Goal: Task Accomplishment & Management: Manage account settings

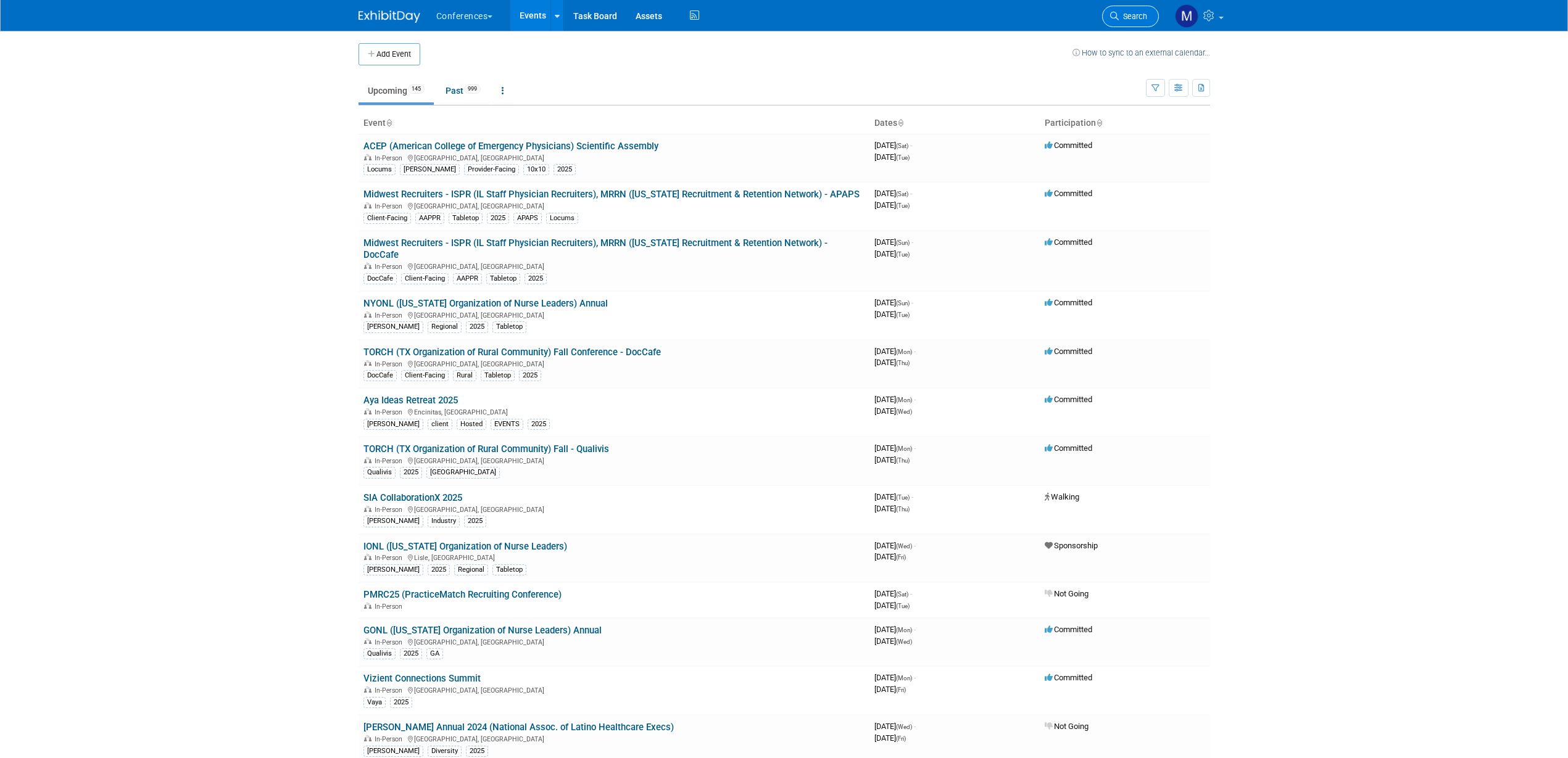
click at [1132, 13] on span "Search" at bounding box center [1132, 17] width 29 height 9
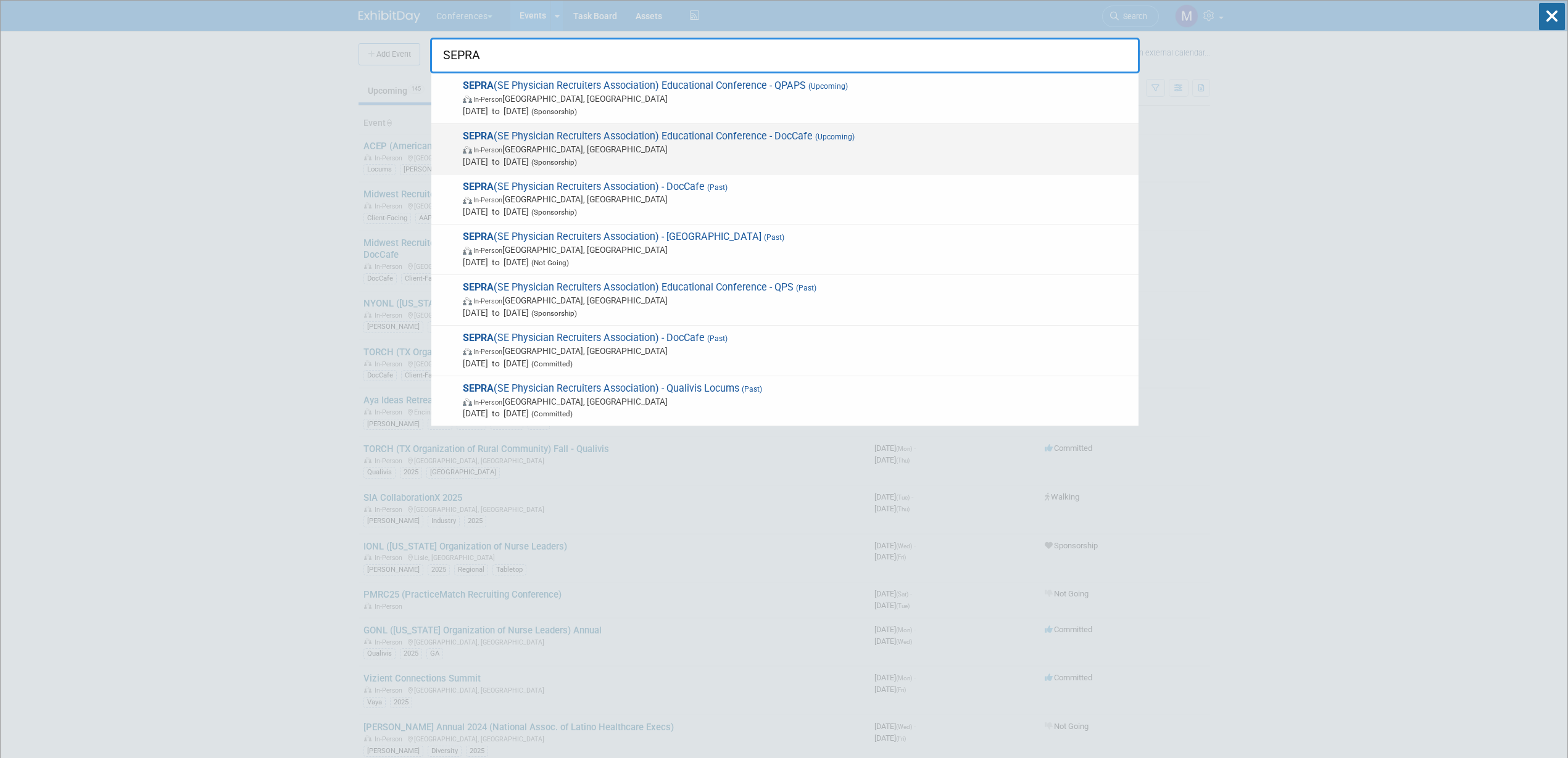
type input "SEPRA"
click at [549, 163] on span "[DATE] to [DATE] (Sponsorship)" at bounding box center [797, 162] width 670 height 13
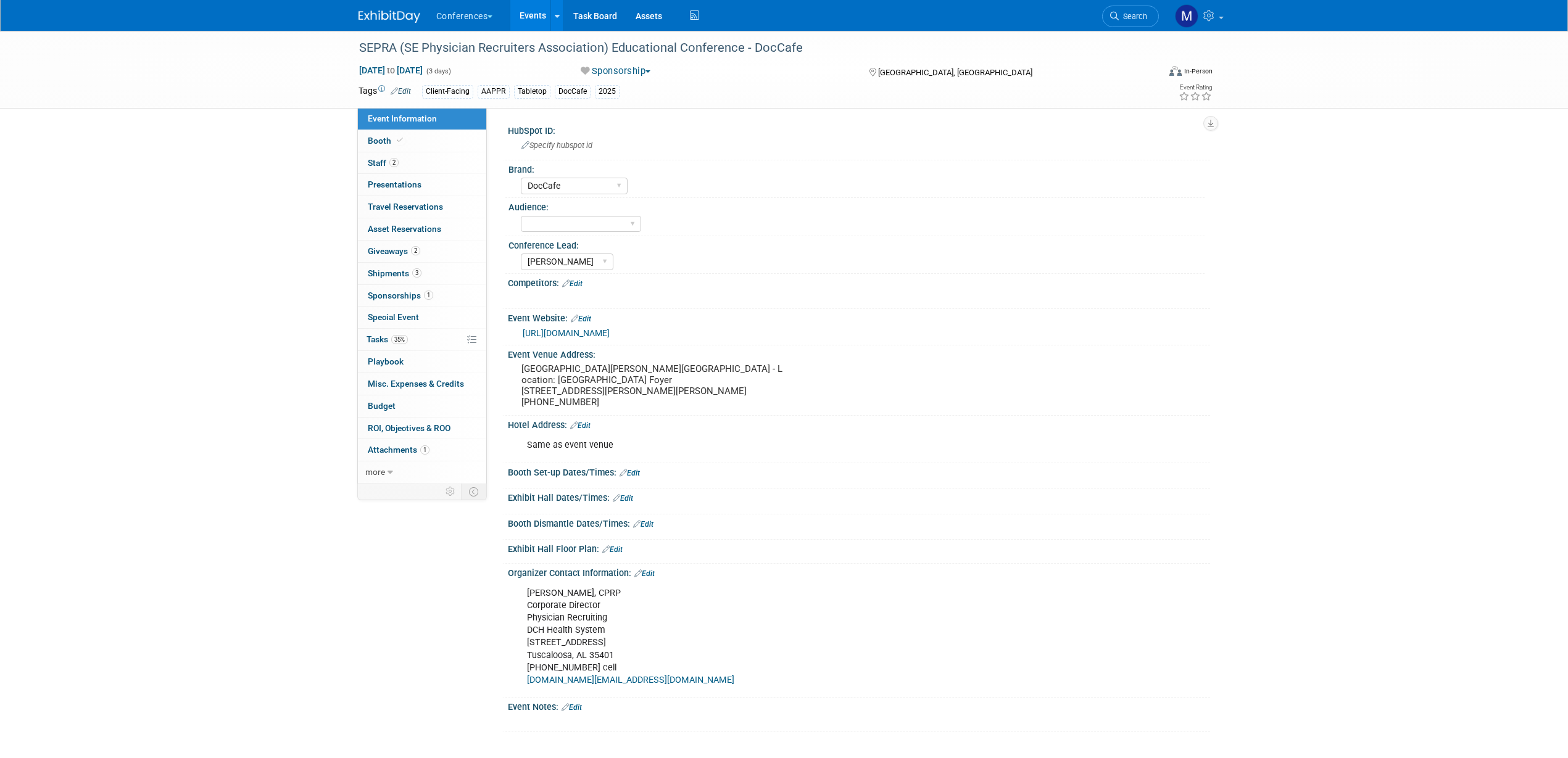
select select "DocCafe"
select select "Marygrace"
click at [410, 158] on link "2 Staff 2" at bounding box center [422, 163] width 128 height 21
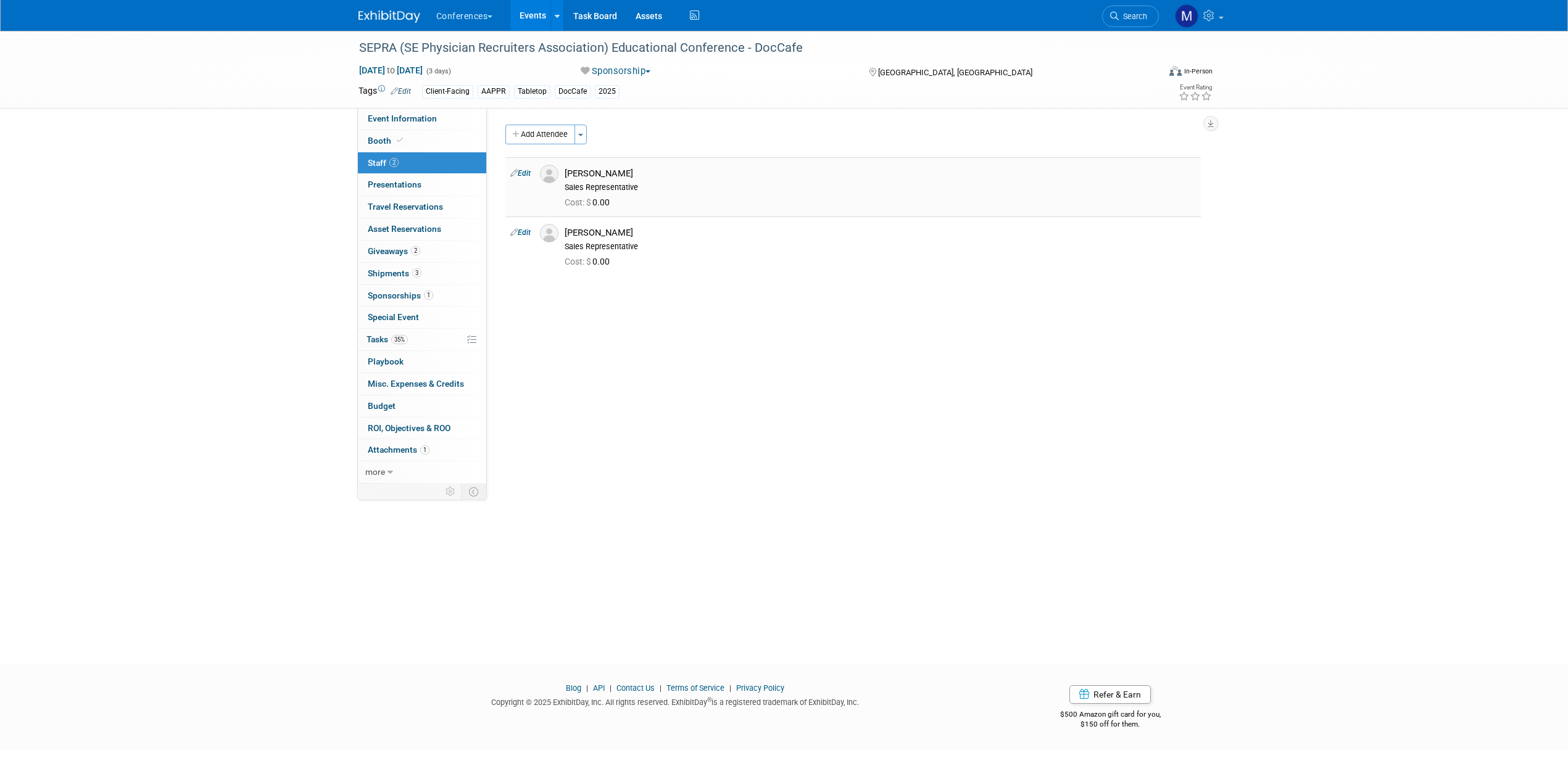
drag, startPoint x: 567, startPoint y: 173, endPoint x: 628, endPoint y: 174, distance: 61.0
click at [628, 174] on div "Damian Gordon" at bounding box center [880, 174] width 631 height 12
copy div "Damian Gordon"
click at [423, 344] on link "35% Tasks 35%" at bounding box center [422, 340] width 128 height 21
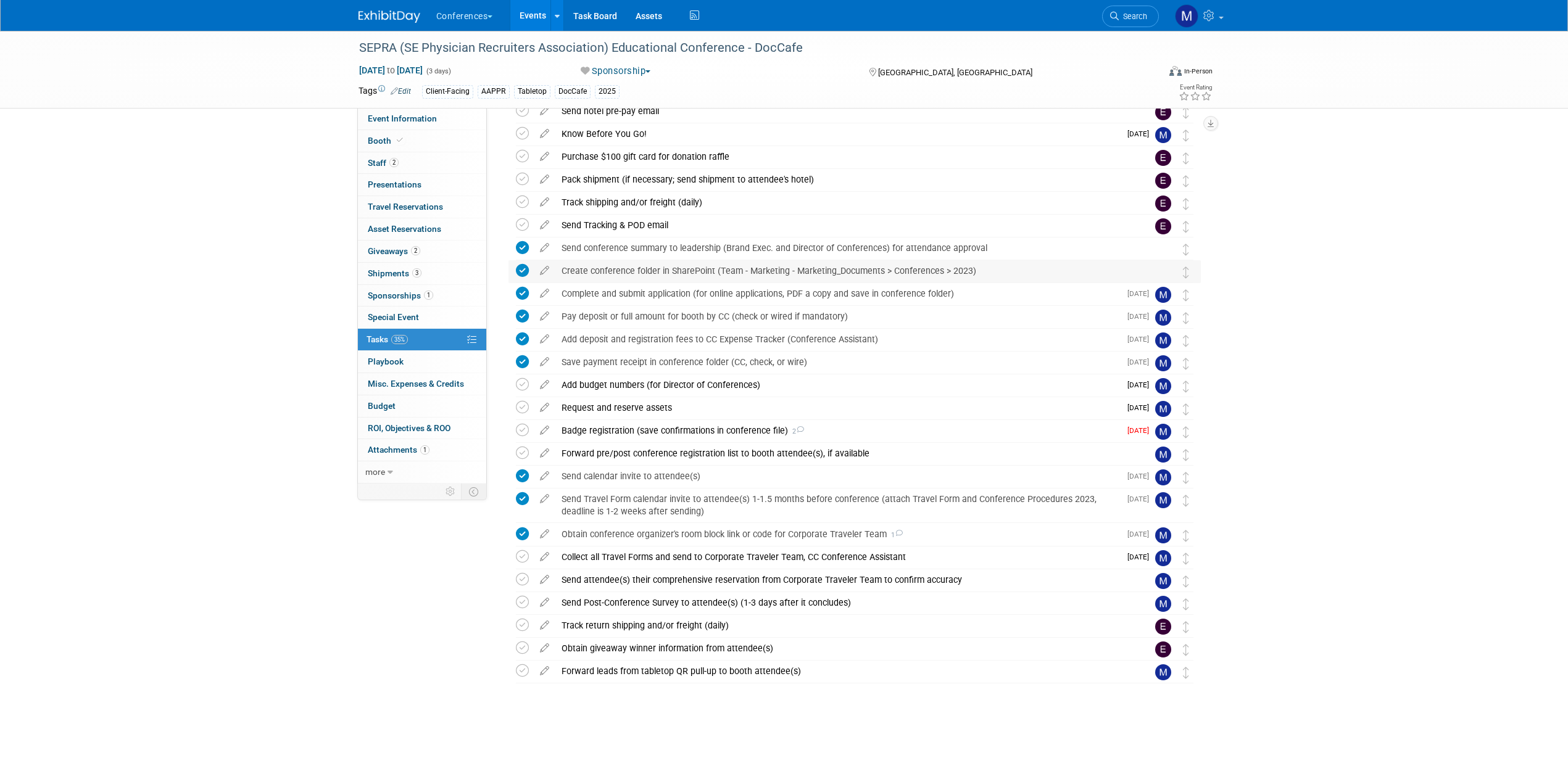
scroll to position [83, 0]
click at [664, 557] on div "Collect all Travel Forms and send to Corporate Traveler Team, CC Conference Ass…" at bounding box center [837, 557] width 565 height 21
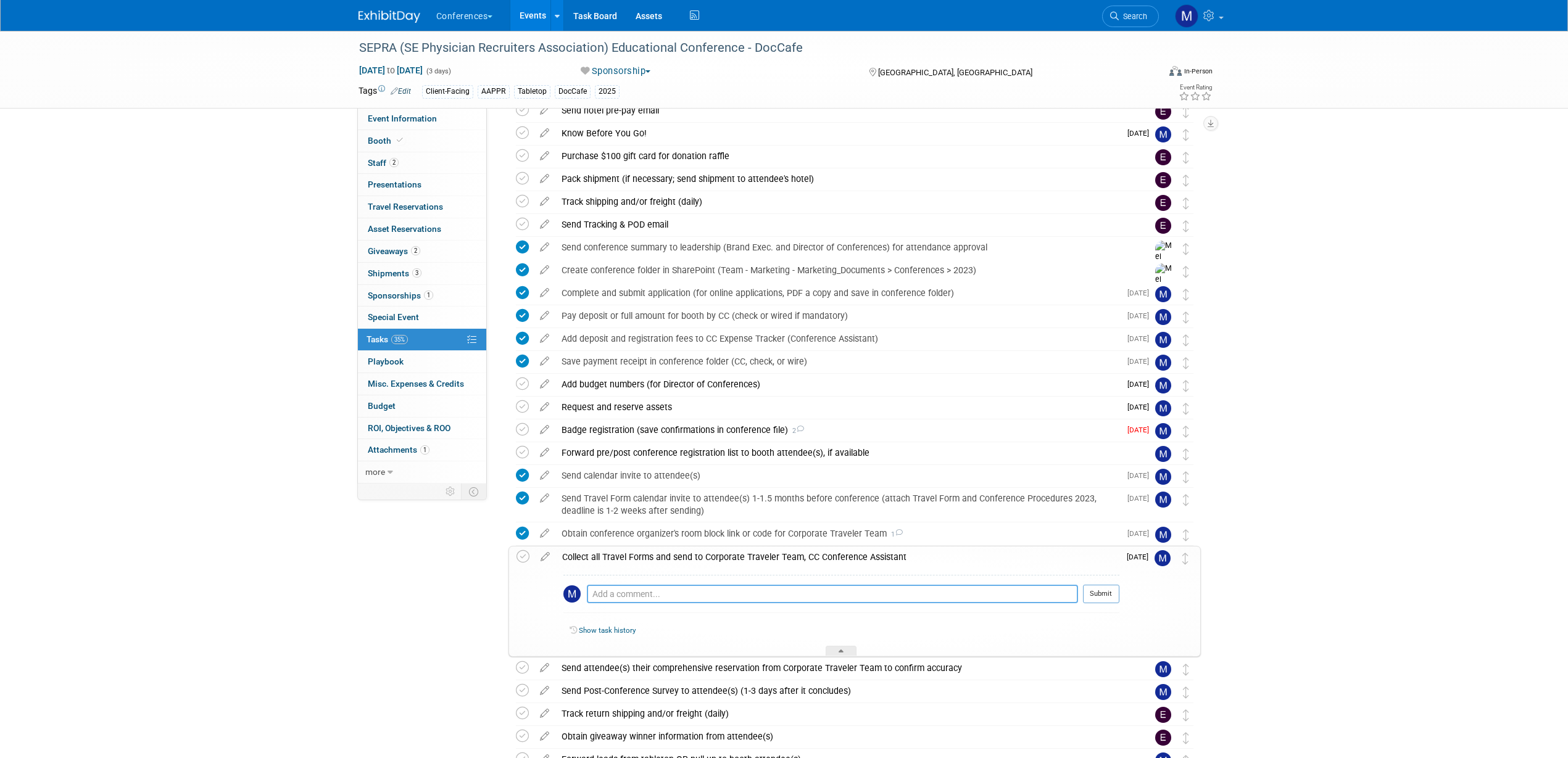
click at [638, 590] on textarea at bounding box center [832, 594] width 491 height 19
click at [627, 591] on textarea "9/6 got Kim's and sent to travel" at bounding box center [832, 594] width 491 height 19
type textarea "9/6 got Jim's and sent to travel"
click at [1109, 592] on button "Submit" at bounding box center [1101, 594] width 37 height 19
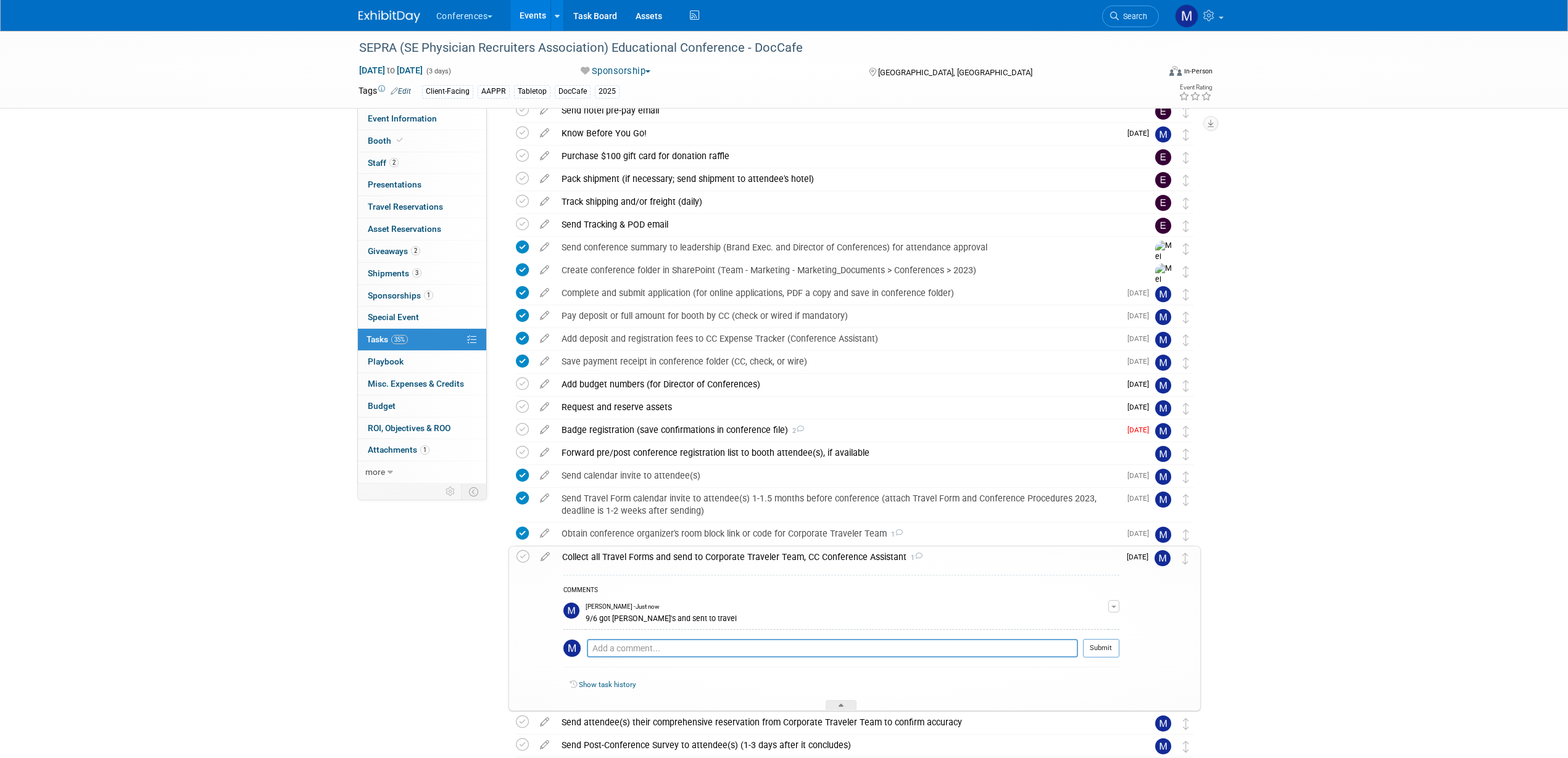
click at [698, 551] on div "Collect all Travel Forms and send to Corporate Traveler Team, CC Conference Ass…" at bounding box center [837, 557] width 563 height 21
